Goal: Task Accomplishment & Management: Manage account settings

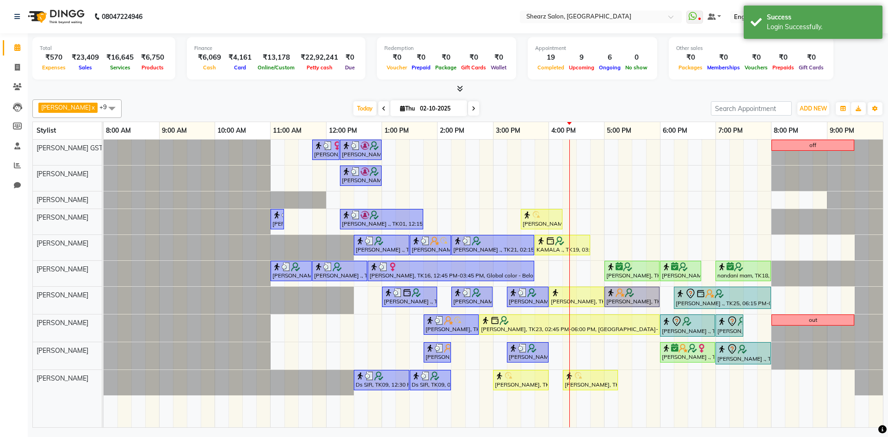
click at [869, 84] on div "Total ₹570 Expenses ₹23,409 Sales ₹16,645 Services ₹6,750 Products Finance ₹6,0…" at bounding box center [457, 63] width 851 height 61
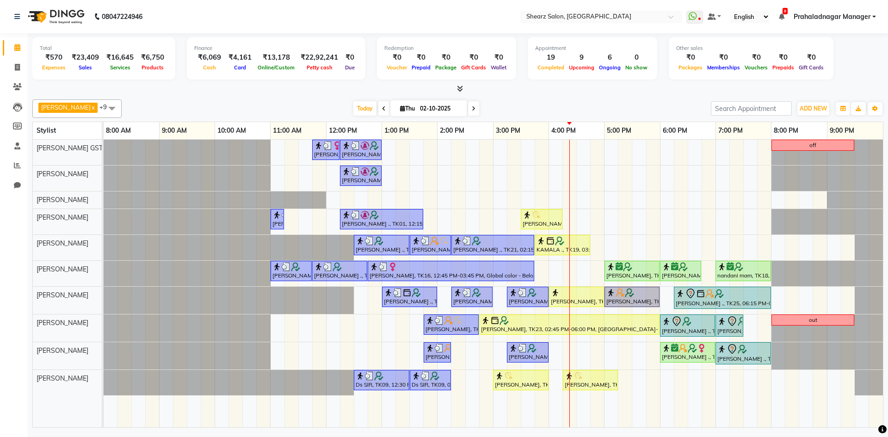
click at [834, 21] on span "Prahaladnagar Manager" at bounding box center [831, 17] width 77 height 10
click at [833, 68] on link "Sign out" at bounding box center [828, 63] width 85 height 14
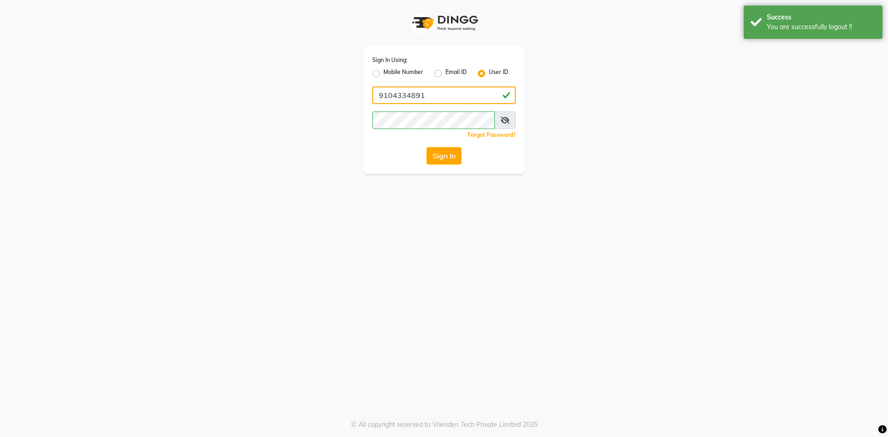
click at [450, 100] on input "9104334891" at bounding box center [443, 95] width 143 height 18
type input "7788994224"
click at [442, 159] on button "Sign In" at bounding box center [443, 156] width 35 height 18
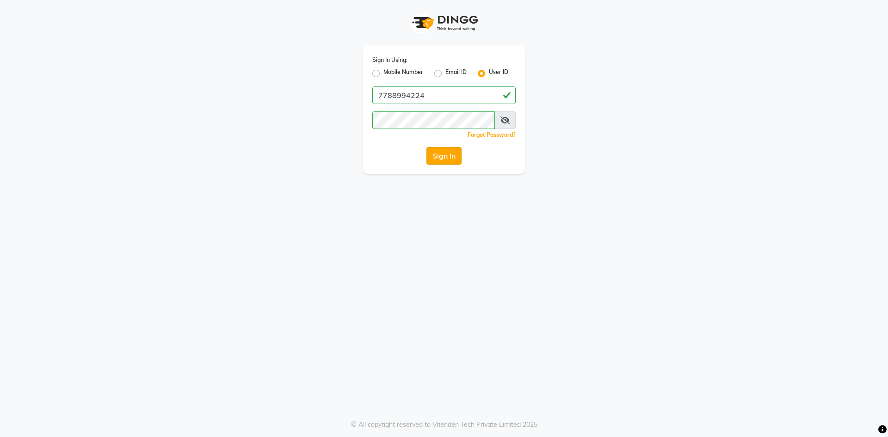
click at [442, 159] on button "Sign In" at bounding box center [443, 156] width 35 height 18
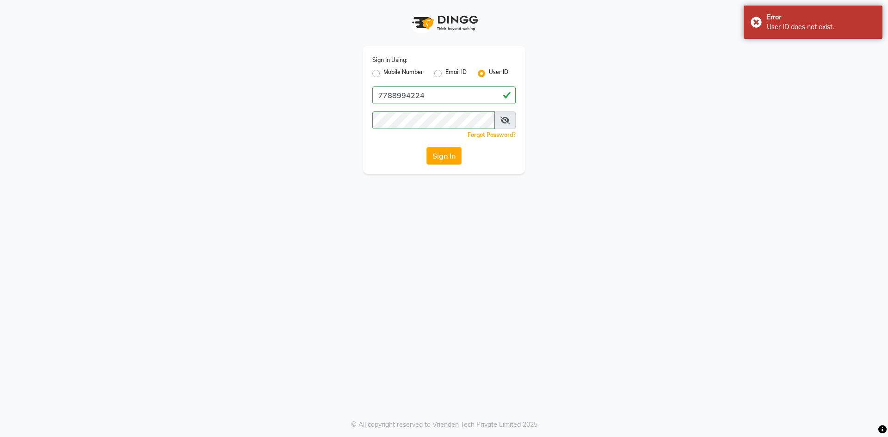
click at [383, 76] on label "Mobile Number" at bounding box center [403, 73] width 40 height 11
click at [383, 74] on input "Mobile Number" at bounding box center [386, 71] width 6 height 6
radio input "true"
radio input "false"
click at [429, 101] on input "Username" at bounding box center [459, 95] width 112 height 18
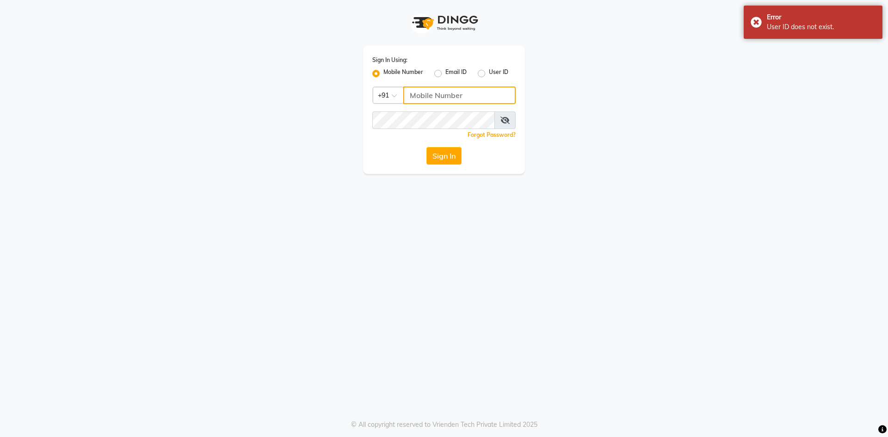
type input "9104334891"
click at [453, 153] on button "Sign In" at bounding box center [443, 156] width 35 height 18
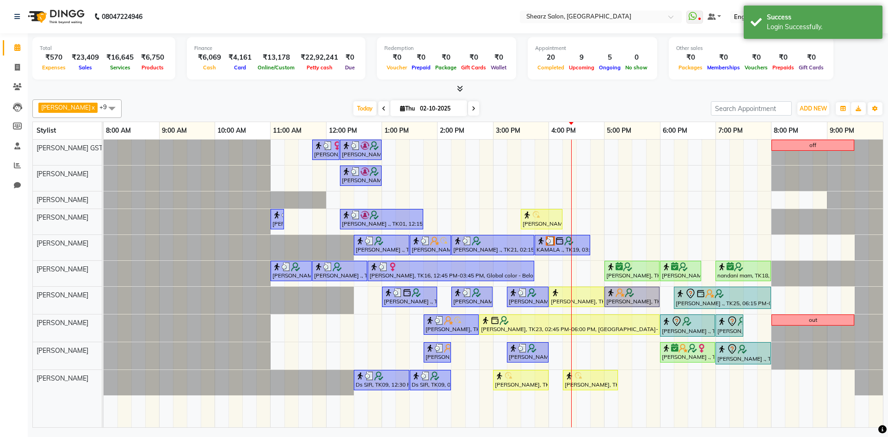
click at [857, 74] on div "Total ₹570 Expenses ₹23,409 Sales ₹16,645 Services ₹6,750 Products Finance ₹6,0…" at bounding box center [457, 59] width 851 height 45
click at [552, 98] on div "[PERSON_NAME] x [PERSON_NAME] x [PERSON_NAME] x [PERSON_NAME] x [PERSON_NAME] x…" at bounding box center [457, 262] width 851 height 332
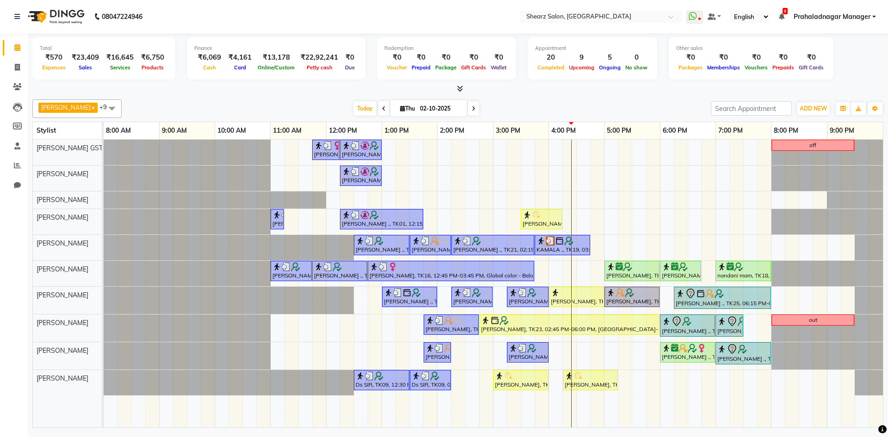
click at [817, 16] on span "Prahaladnagar Manager" at bounding box center [831, 17] width 77 height 10
click at [821, 69] on link "Sign out" at bounding box center [828, 63] width 85 height 14
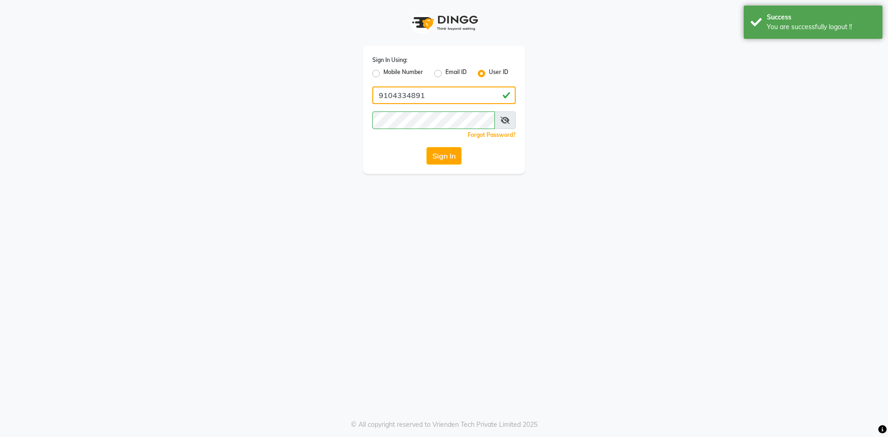
click at [429, 95] on input "9104334891" at bounding box center [443, 95] width 143 height 18
type input "7788994224"
click at [383, 77] on label "Mobile Number" at bounding box center [403, 73] width 40 height 11
click at [383, 74] on input "Mobile Number" at bounding box center [386, 71] width 6 height 6
radio input "true"
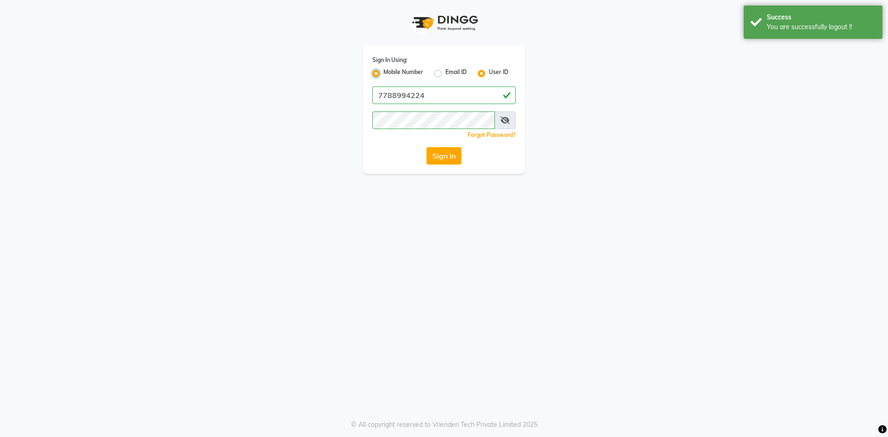
radio input "false"
click at [444, 102] on input "Username" at bounding box center [459, 95] width 112 height 18
type input "7788994224"
click at [444, 166] on div "Sign In Using: Mobile Number Email ID User ID Country Code × [PHONE_NUMBER] Rem…" at bounding box center [444, 110] width 162 height 128
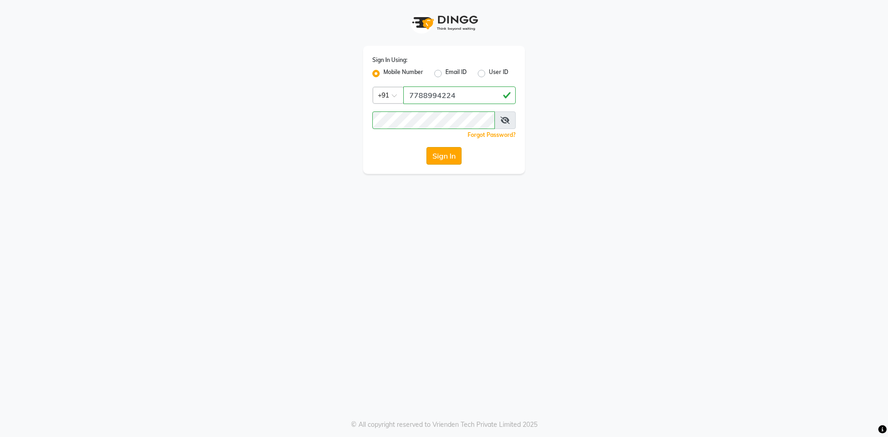
click at [439, 159] on button "Sign In" at bounding box center [443, 156] width 35 height 18
